Goal: Information Seeking & Learning: Compare options

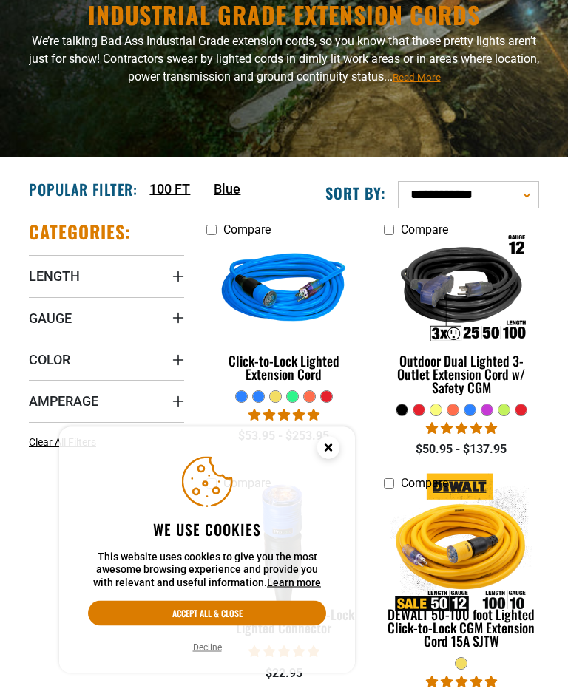
scroll to position [143, 0]
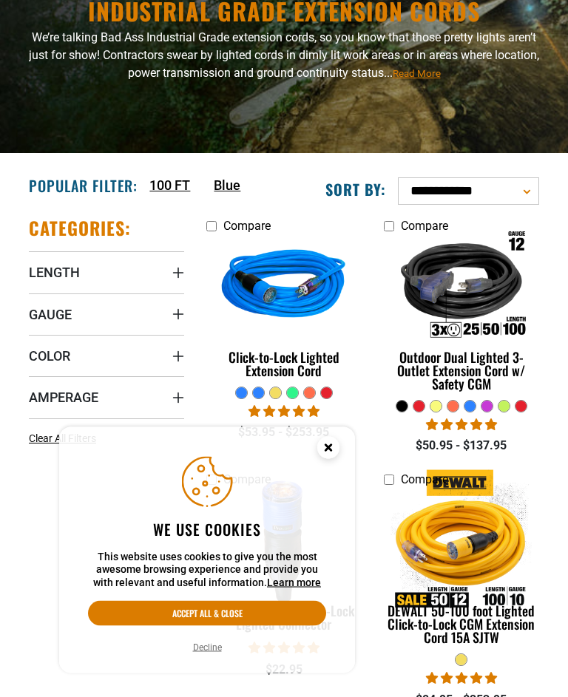
click at [328, 459] on circle "Cookie Consent" at bounding box center [328, 448] width 22 height 22
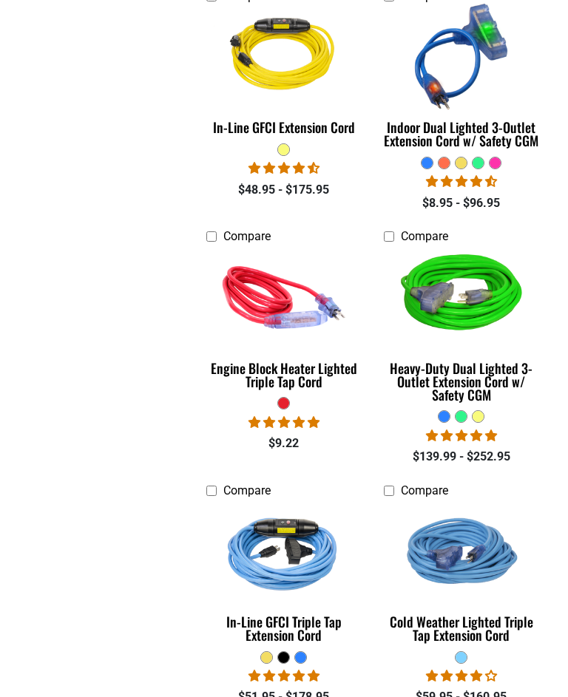
scroll to position [1453, 0]
click at [539, 490] on img at bounding box center [461, 551] width 157 height 140
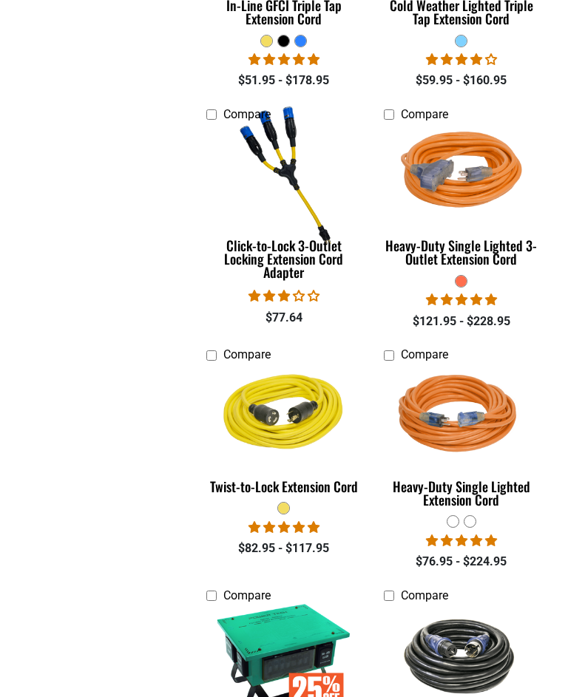
scroll to position [2070, 0]
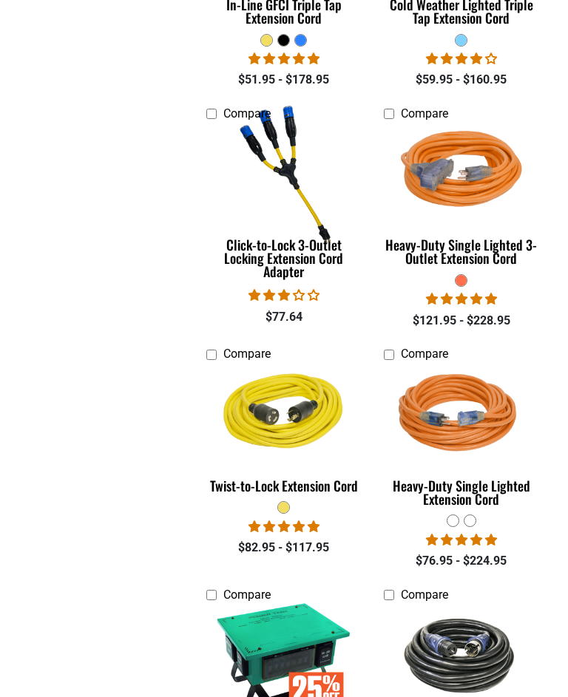
click at [282, 421] on img at bounding box center [284, 415] width 157 height 140
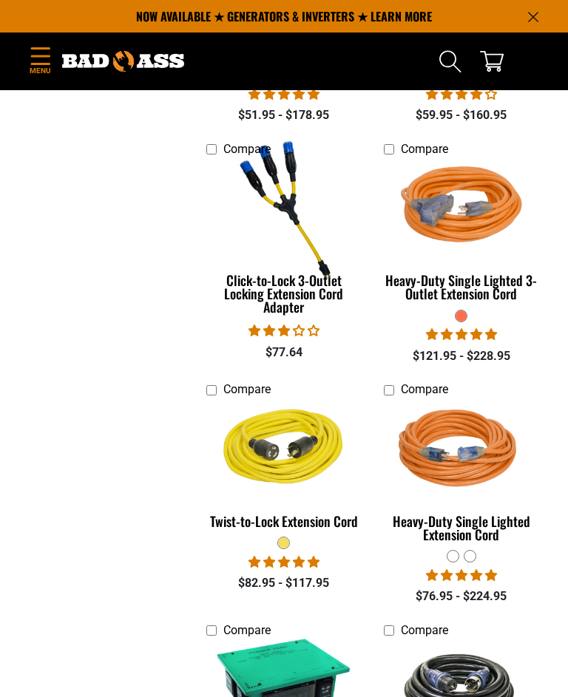
scroll to position [2027, 0]
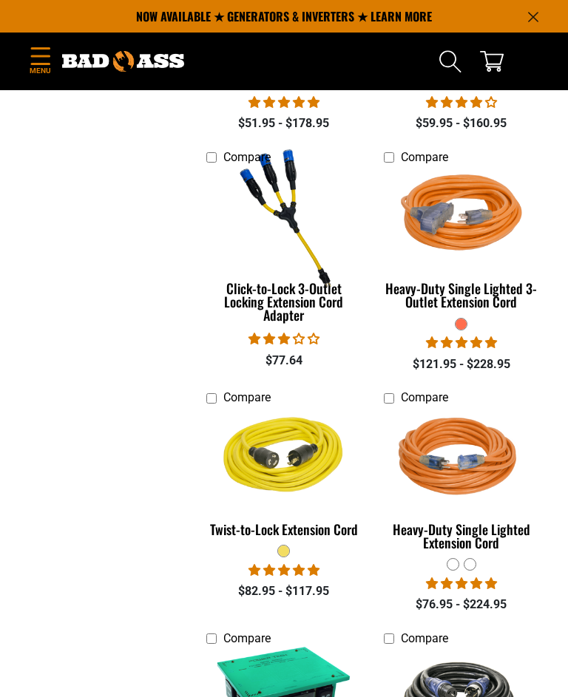
click at [454, 467] on img at bounding box center [461, 458] width 157 height 140
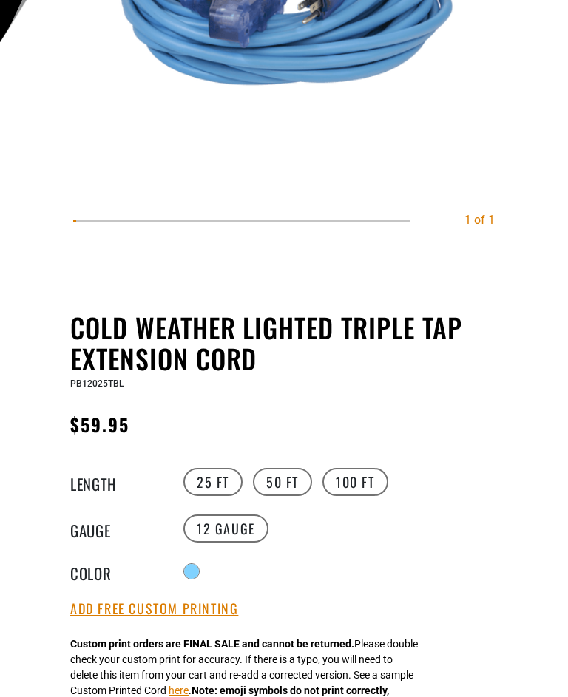
scroll to position [409, 0]
click at [334, 496] on label "100 FT" at bounding box center [355, 482] width 66 height 28
click at [277, 492] on label "50 FT" at bounding box center [282, 482] width 59 height 28
click at [362, 494] on label "100 FT" at bounding box center [355, 482] width 66 height 28
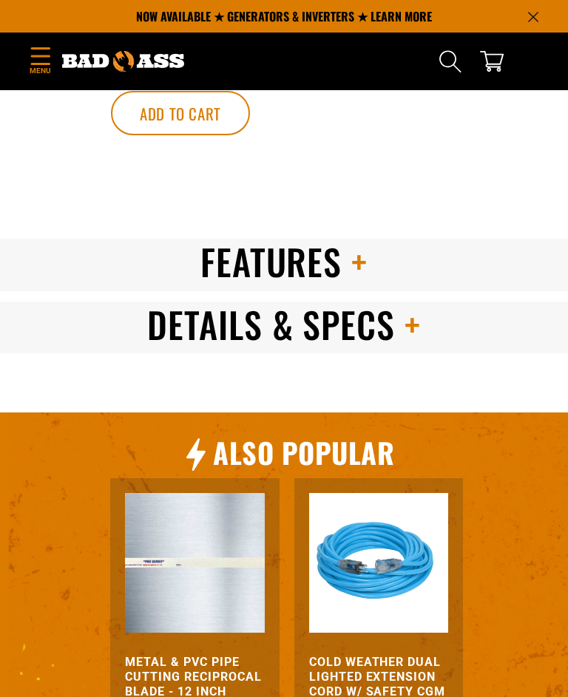
scroll to position [1636, 0]
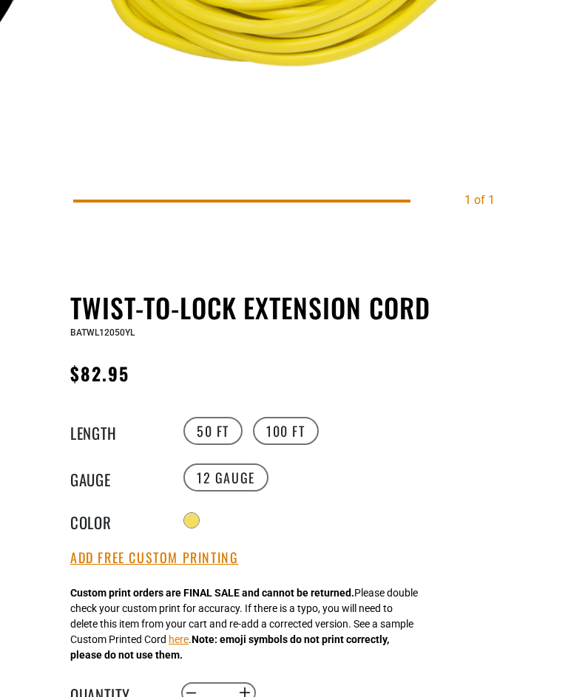
scroll to position [430, 0]
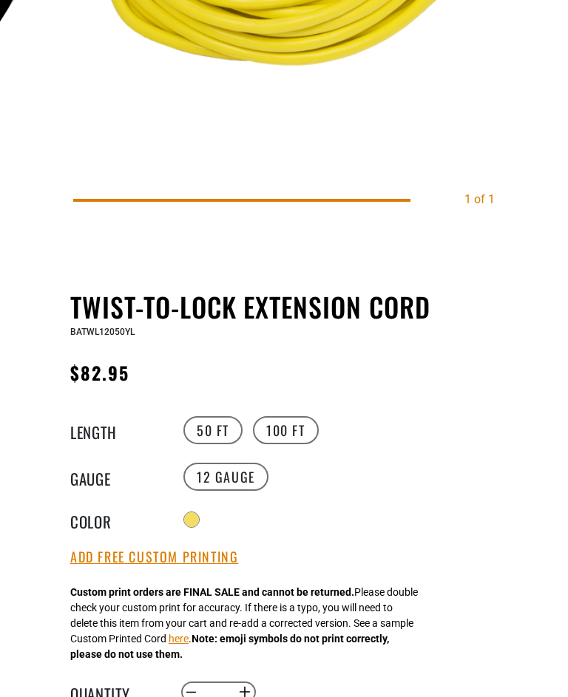
click at [282, 434] on label "100 FT" at bounding box center [286, 430] width 66 height 28
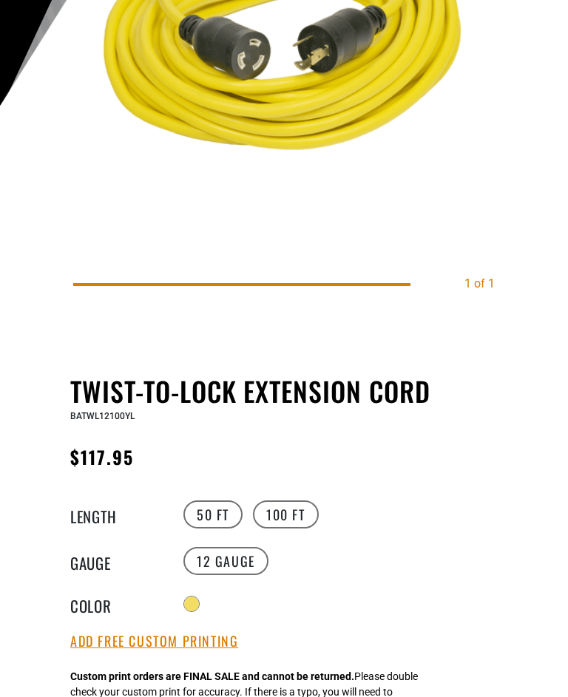
scroll to position [345, 0]
click at [230, 518] on label "50 FT" at bounding box center [212, 515] width 59 height 28
click at [308, 520] on label "100 FT" at bounding box center [286, 515] width 66 height 28
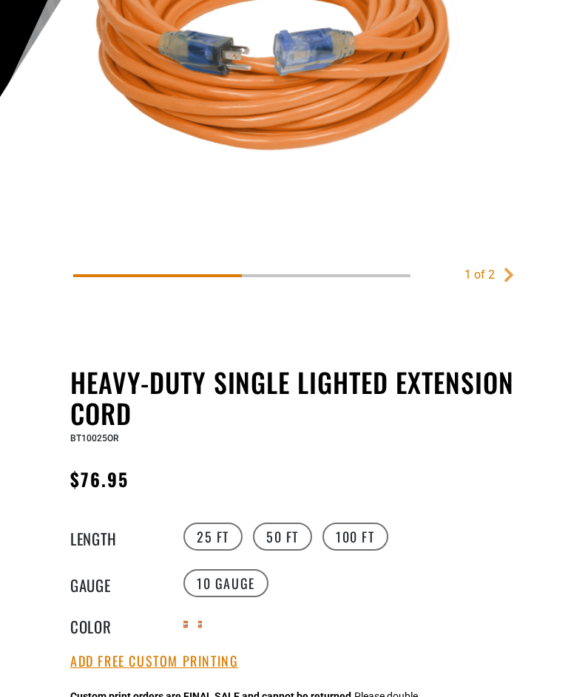
scroll to position [354, 0]
click at [359, 540] on label "100 FT" at bounding box center [355, 537] width 66 height 28
click at [279, 549] on label "50 FT" at bounding box center [282, 537] width 59 height 28
click at [206, 541] on label "25 FT" at bounding box center [212, 537] width 59 height 28
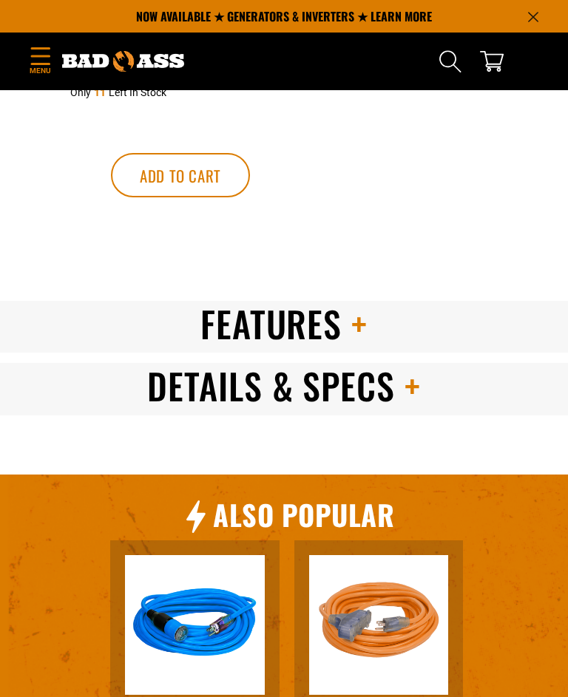
scroll to position [1266, 0]
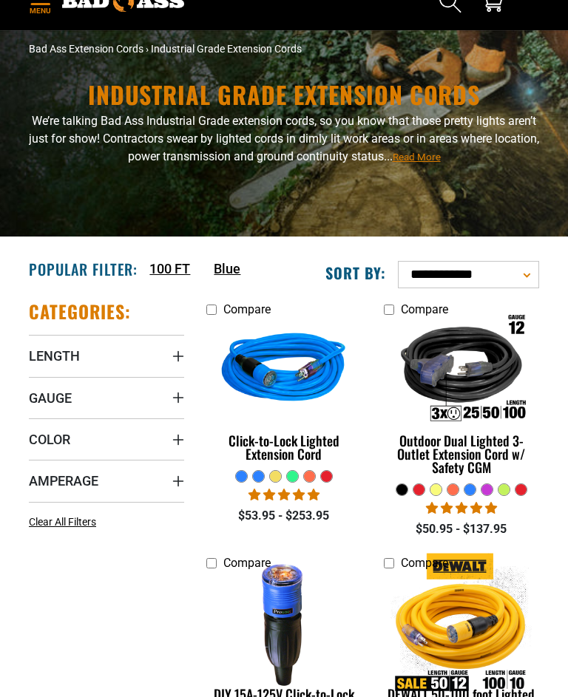
scroll to position [60, 0]
click at [518, 416] on img at bounding box center [461, 370] width 157 height 140
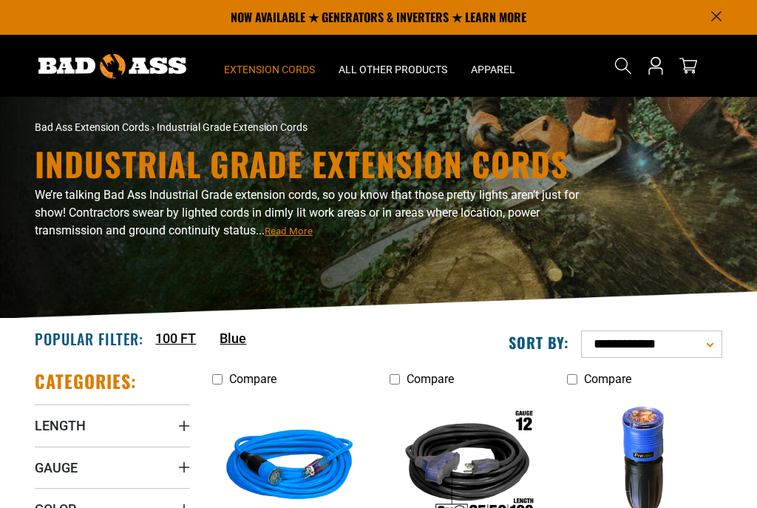
scroll to position [0, 0]
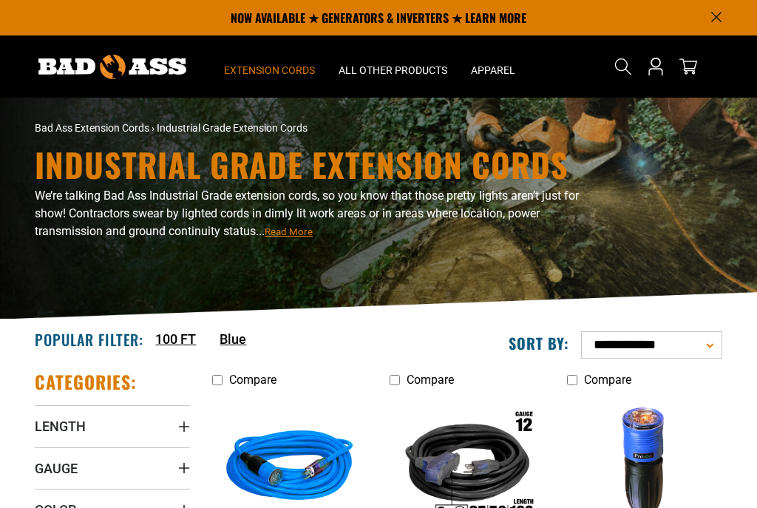
click at [246, 500] on img at bounding box center [290, 467] width 160 height 143
click at [225, 478] on img at bounding box center [290, 467] width 160 height 143
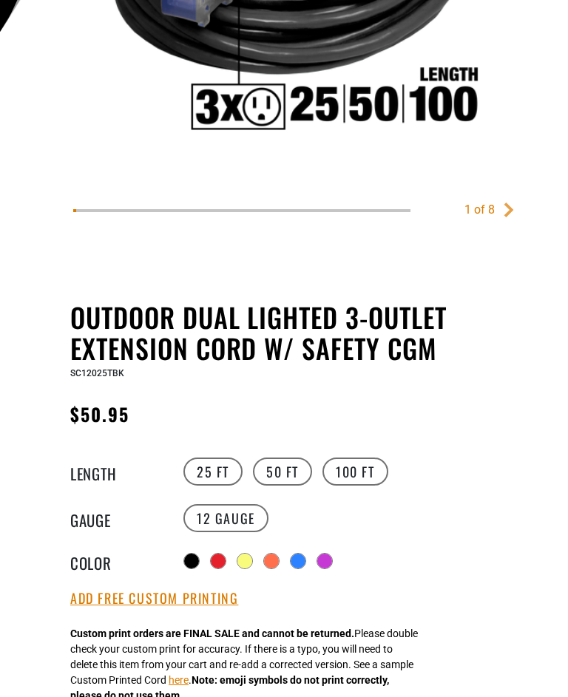
scroll to position [419, 0]
click at [364, 481] on label "100 FT" at bounding box center [355, 472] width 66 height 28
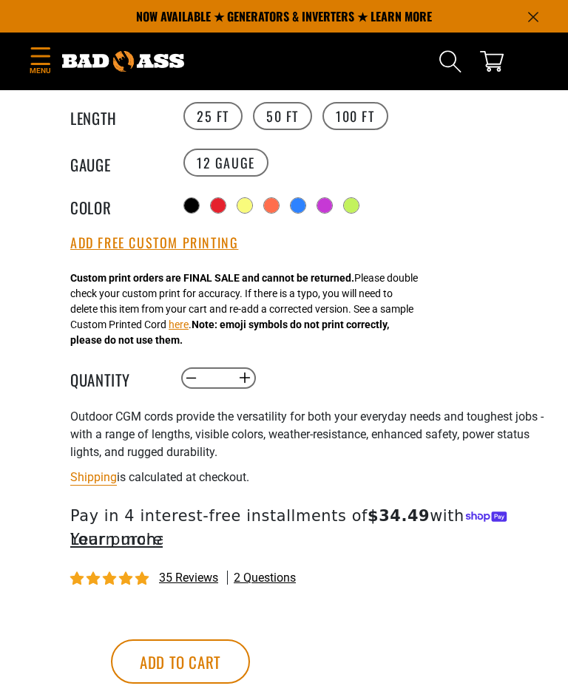
scroll to position [756, 0]
